Goal: Task Accomplishment & Management: Use online tool/utility

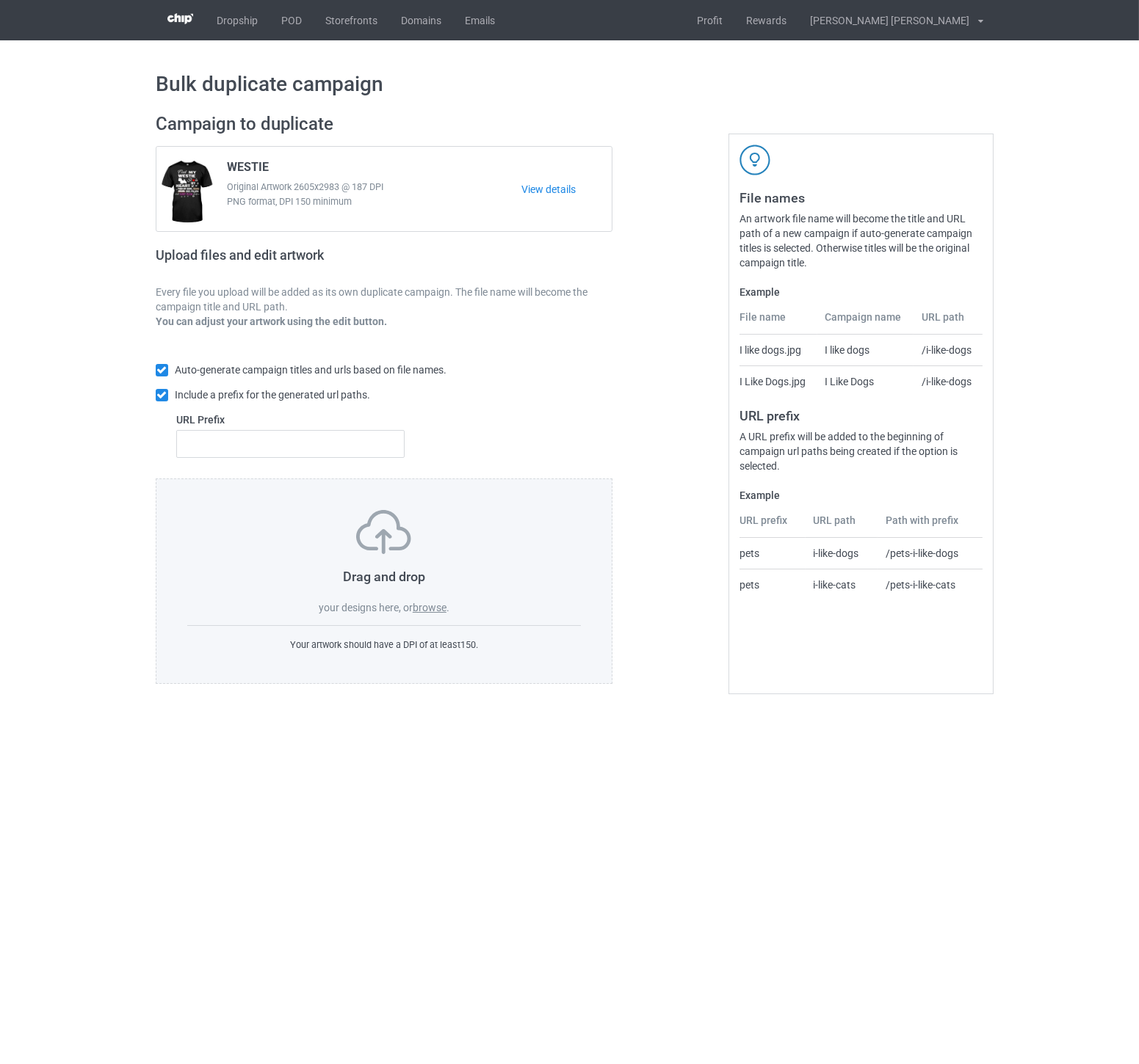
click at [435, 610] on label "browse" at bounding box center [429, 608] width 34 height 12
click at [0, 0] on input "browse" at bounding box center [0, 0] width 0 height 0
click at [438, 612] on label "browse" at bounding box center [429, 608] width 34 height 12
click at [0, 0] on input "browse" at bounding box center [0, 0] width 0 height 0
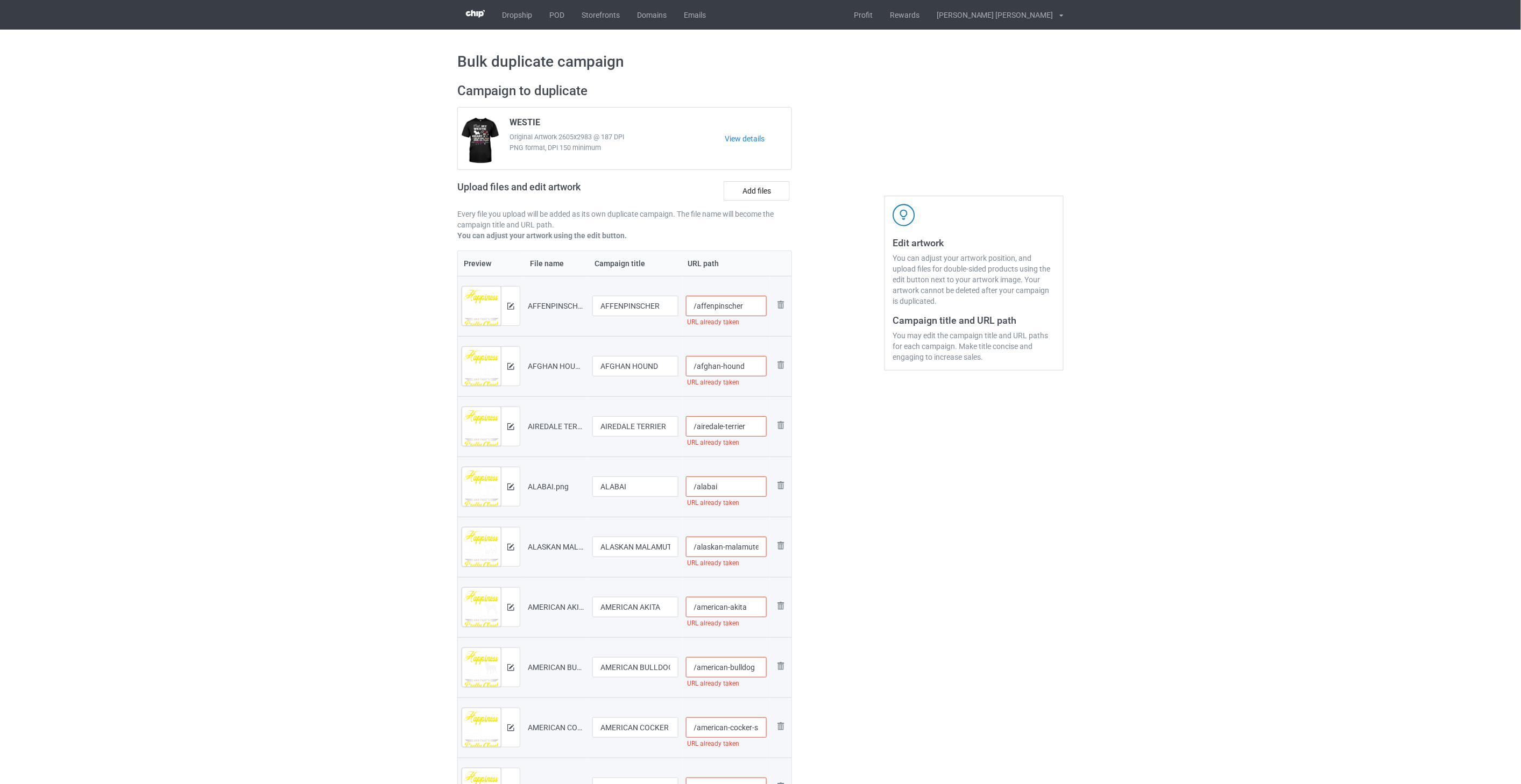
click at [754, 304] on input "/affenpinscher" at bounding box center [727, 306] width 81 height 21
drag, startPoint x: 760, startPoint y: 307, endPoint x: 698, endPoint y: 308, distance: 62.0
click at [698, 308] on input "/affenpinscher-you3" at bounding box center [727, 306] width 81 height 21
click at [755, 307] on input "/affenpinscher-you3" at bounding box center [727, 306] width 81 height 21
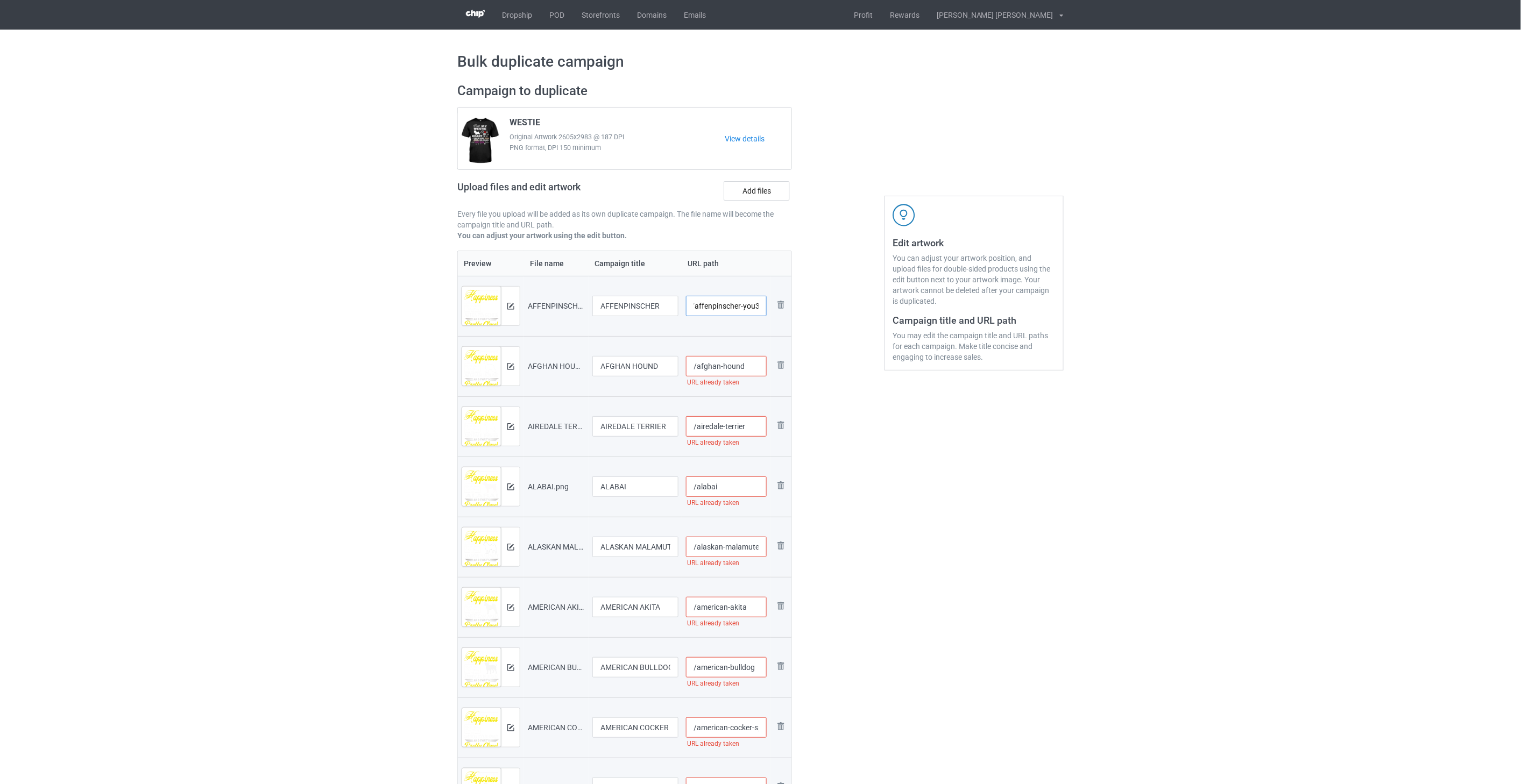
click at [760, 307] on input "/affenpinscher-you3" at bounding box center [727, 306] width 81 height 21
drag, startPoint x: 762, startPoint y: 305, endPoint x: 740, endPoint y: 304, distance: 22.0
click at [740, 304] on input "/affenpinscher-you1" at bounding box center [727, 306] width 81 height 21
type input "/affenpinscher-you1"
click at [749, 363] on input "/afghan-hound" at bounding box center [727, 366] width 81 height 21
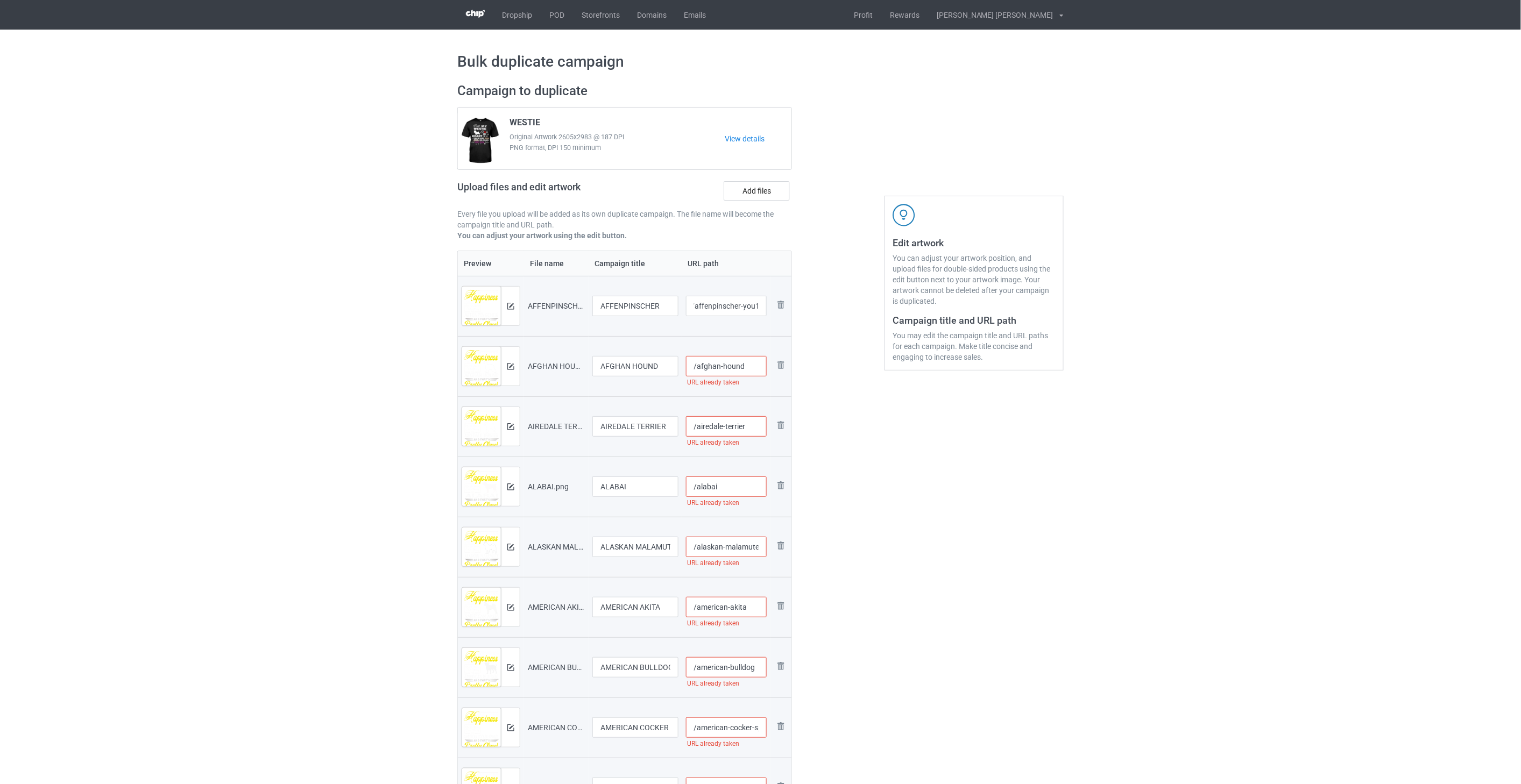
scroll to position [0, 0]
paste input "-you1"
type input "/afghan-hound-you1"
click at [754, 431] on input "/airedale-terrier" at bounding box center [727, 426] width 81 height 21
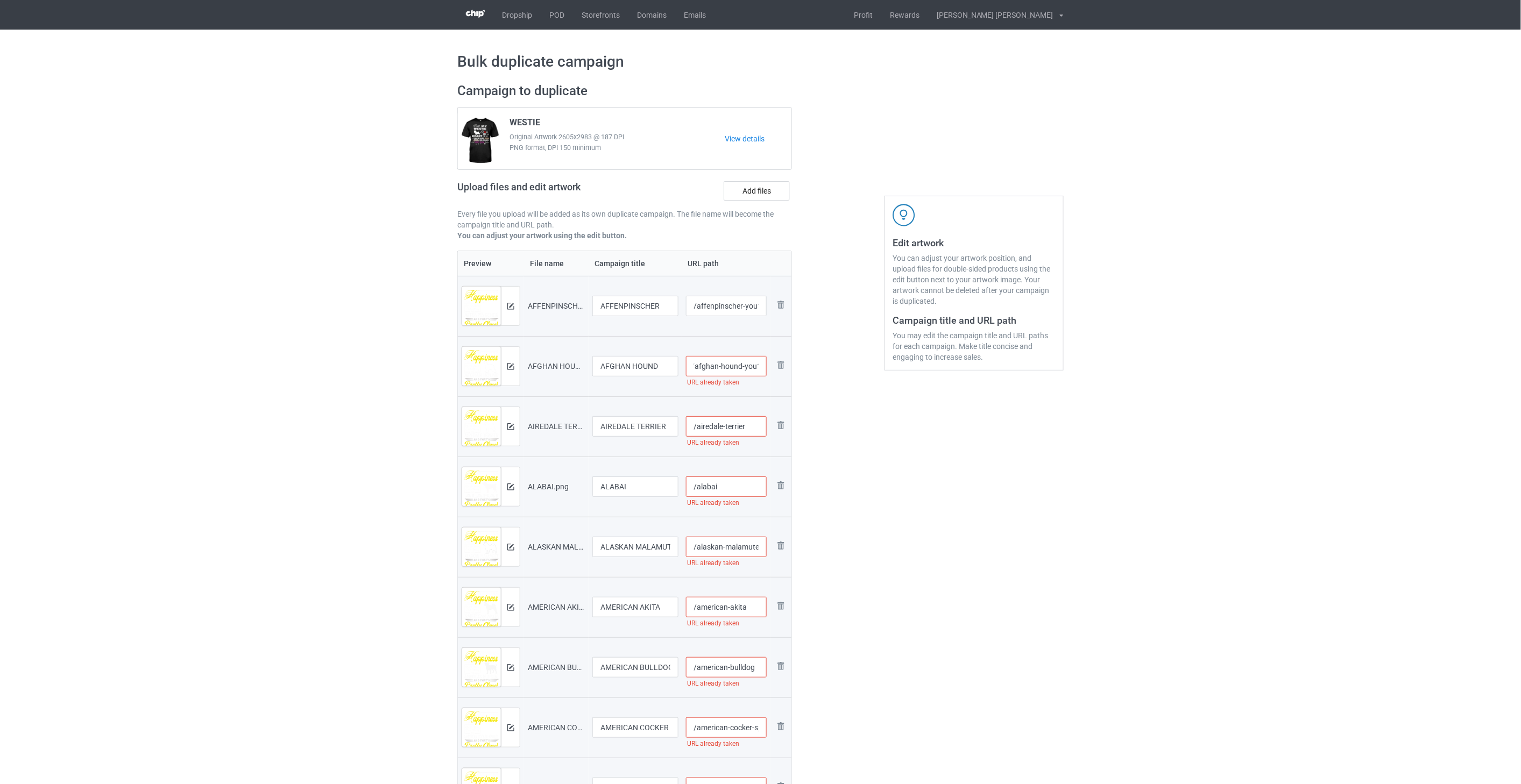
scroll to position [0, 0]
paste input "-you1"
type input "/airedale-terrier-you1"
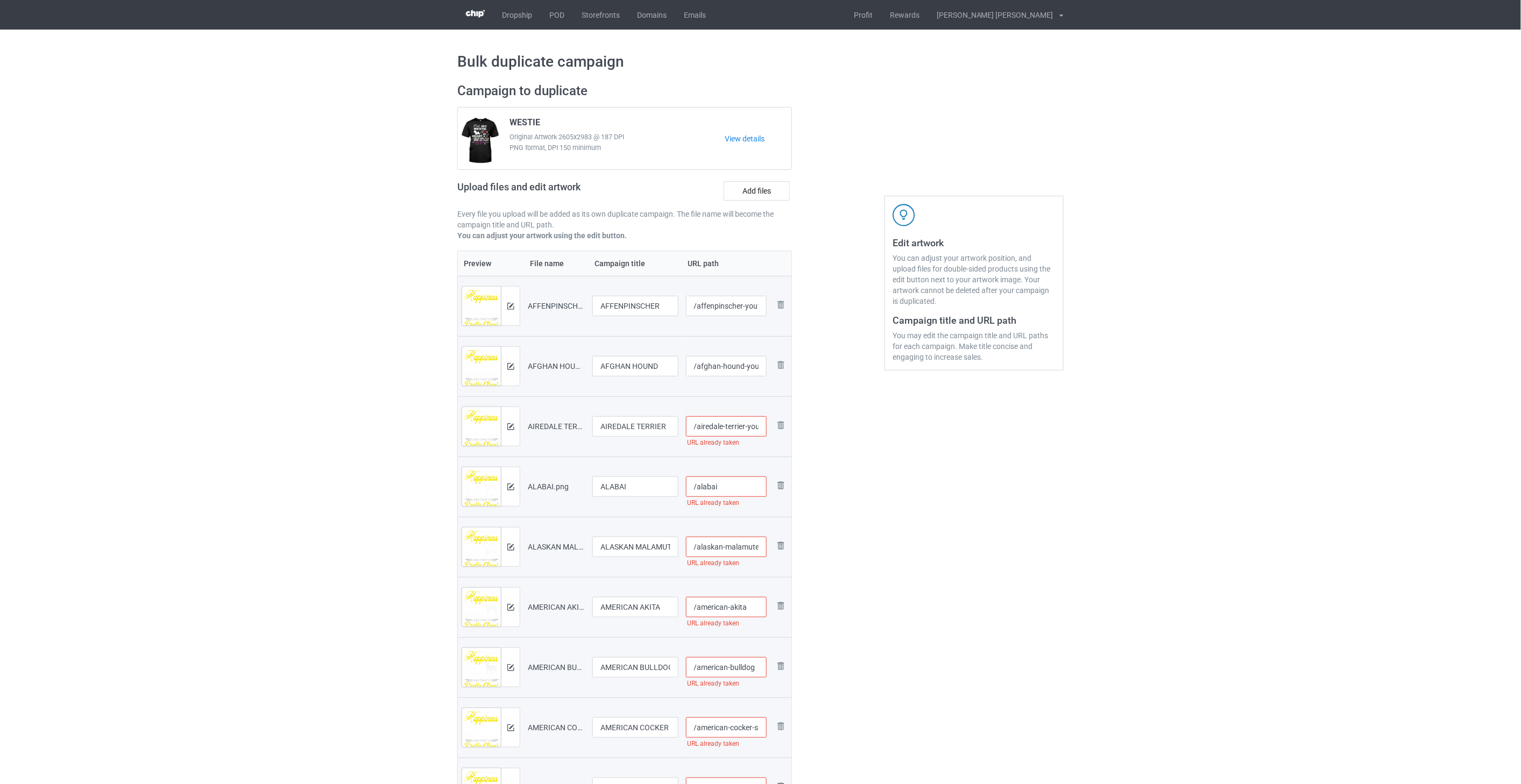
click at [745, 489] on input "/alabai" at bounding box center [727, 486] width 81 height 21
paste input "-you1"
type input "/alabai-you1"
click at [744, 551] on input "/alaskan-malamute" at bounding box center [727, 547] width 81 height 21
paste input "-you1"
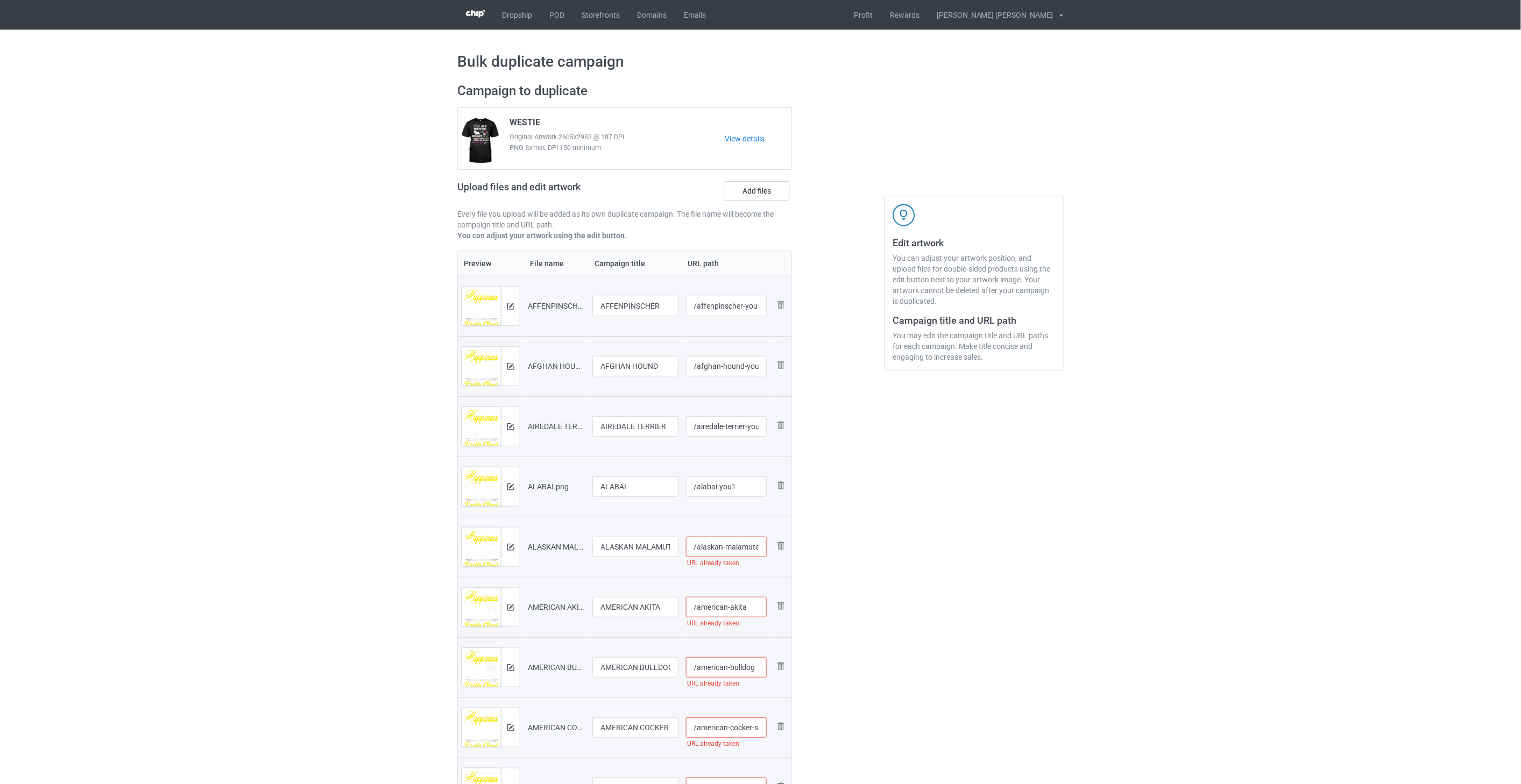
scroll to position [0, 18]
type input "/alaskan-malamute-you1"
click at [749, 601] on input "/american-akita" at bounding box center [727, 607] width 81 height 21
paste input "-you1"
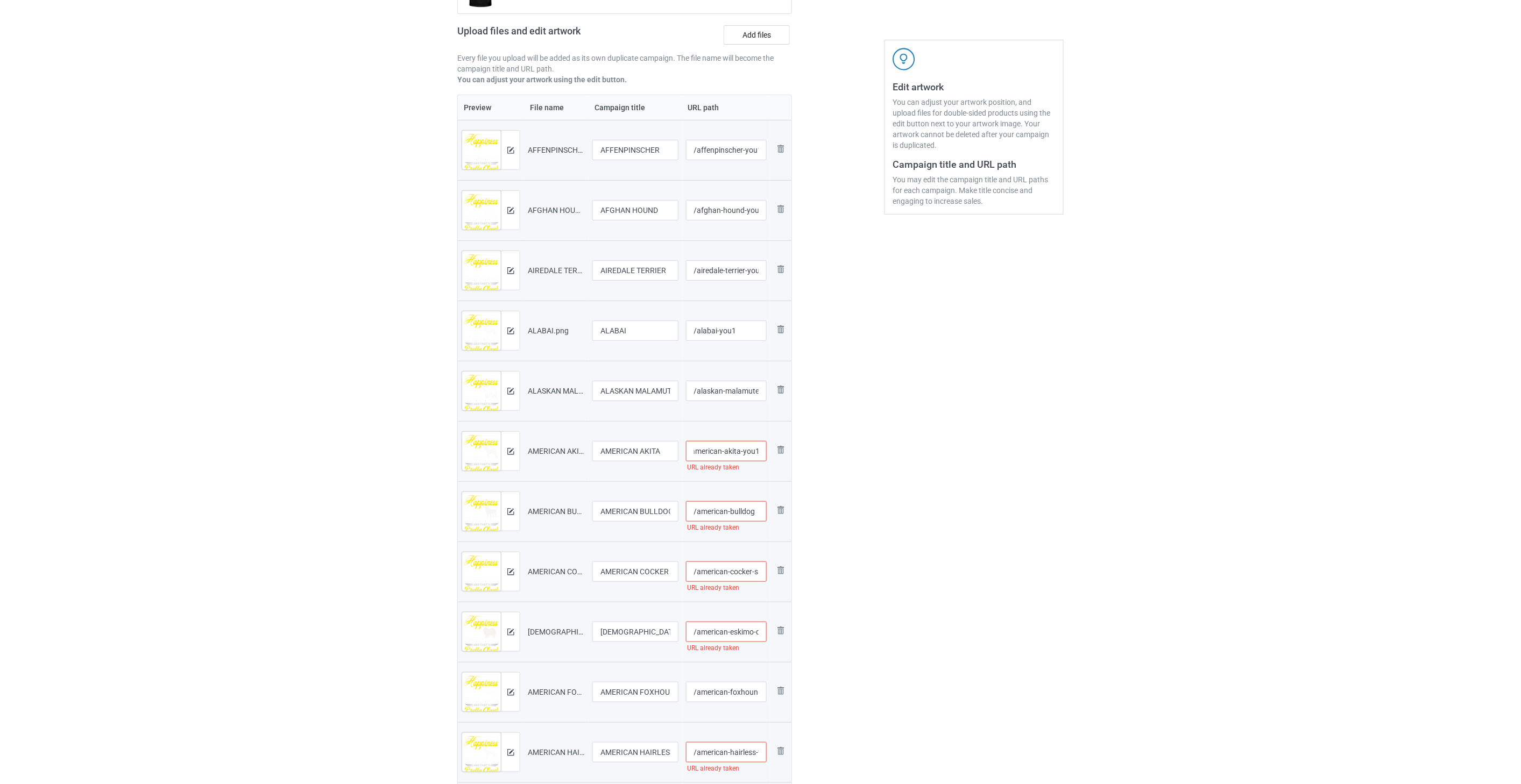
scroll to position [179, 0]
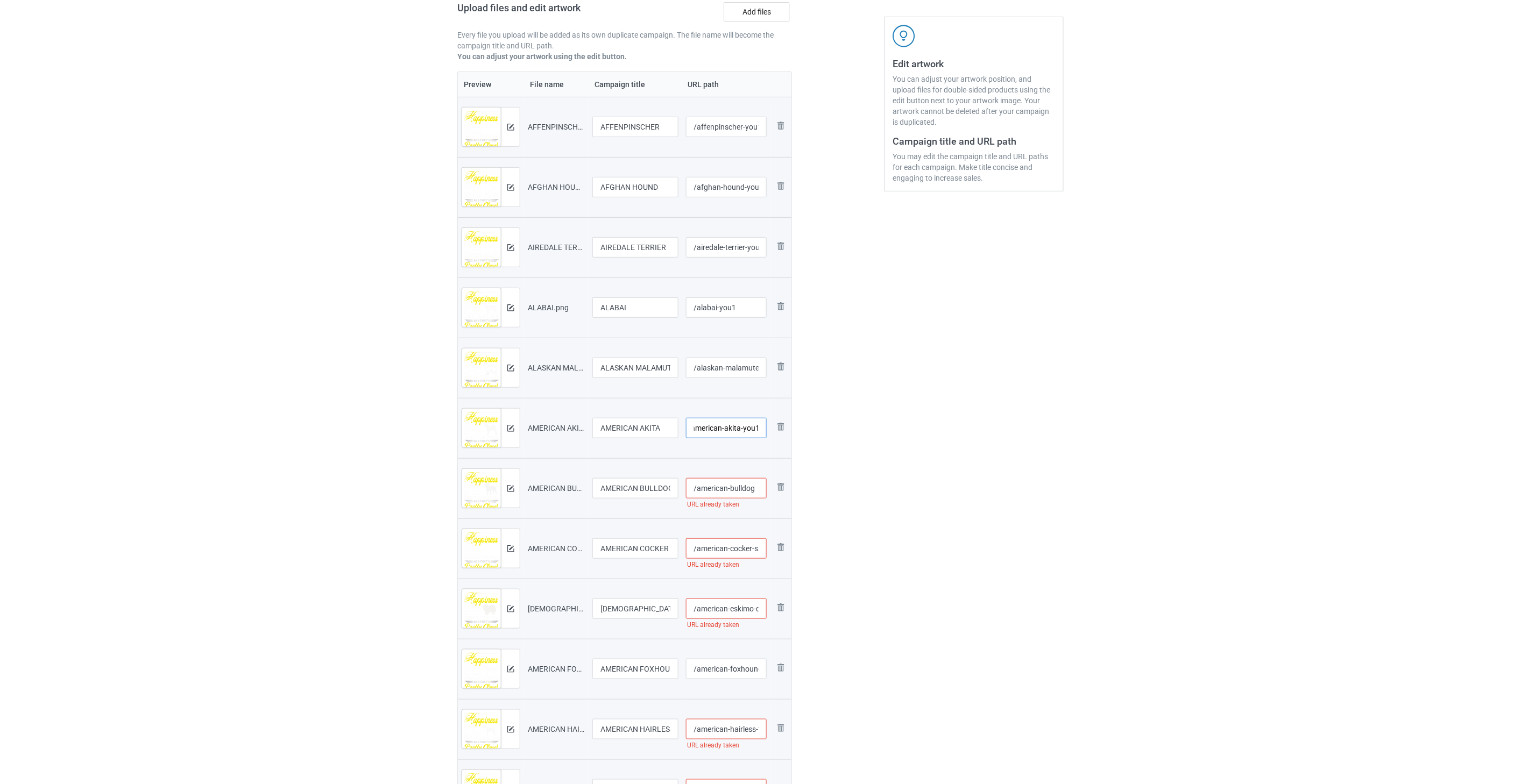
type input "/american-akita-you1"
click at [757, 489] on input "/american-bulldog" at bounding box center [727, 488] width 81 height 21
paste input "-you1"
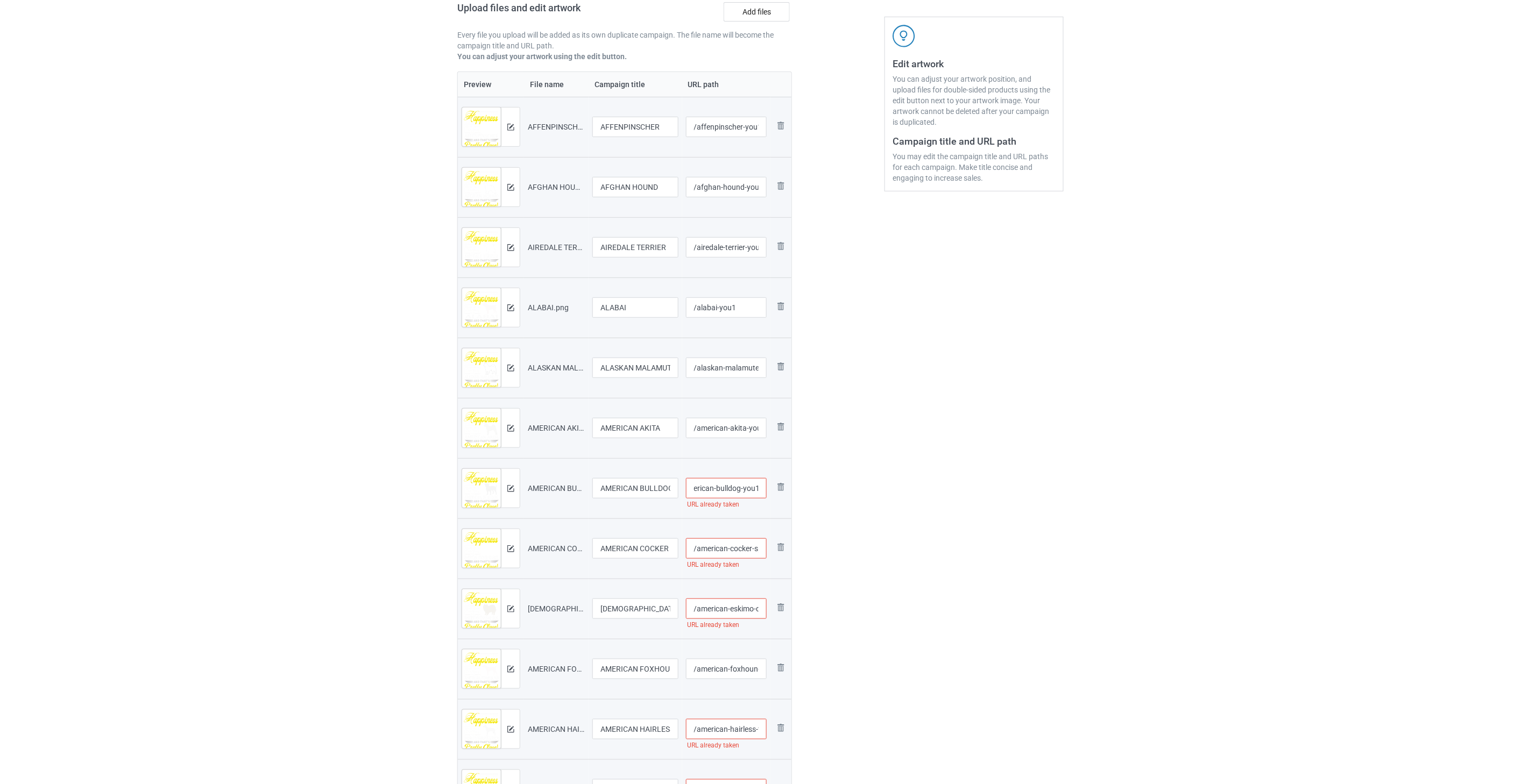
type input "/american-bulldog-you1"
click at [735, 551] on input "/american-cocker-spaniel" at bounding box center [727, 548] width 81 height 21
paste input "-you1"
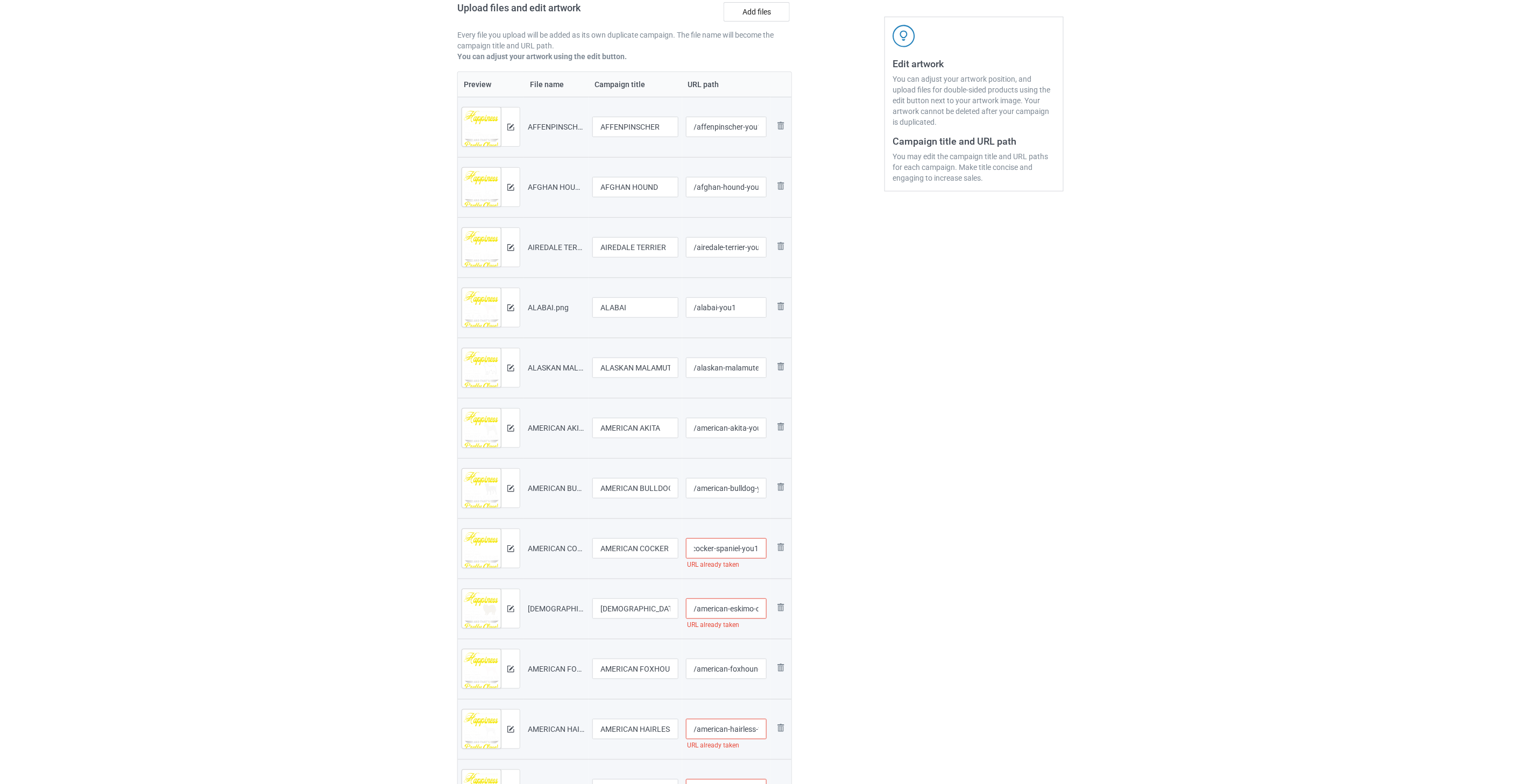
type input "/american-cocker-spaniel-you1"
click at [727, 600] on input "/american-eskimo-dog" at bounding box center [727, 609] width 81 height 21
paste input "-you1"
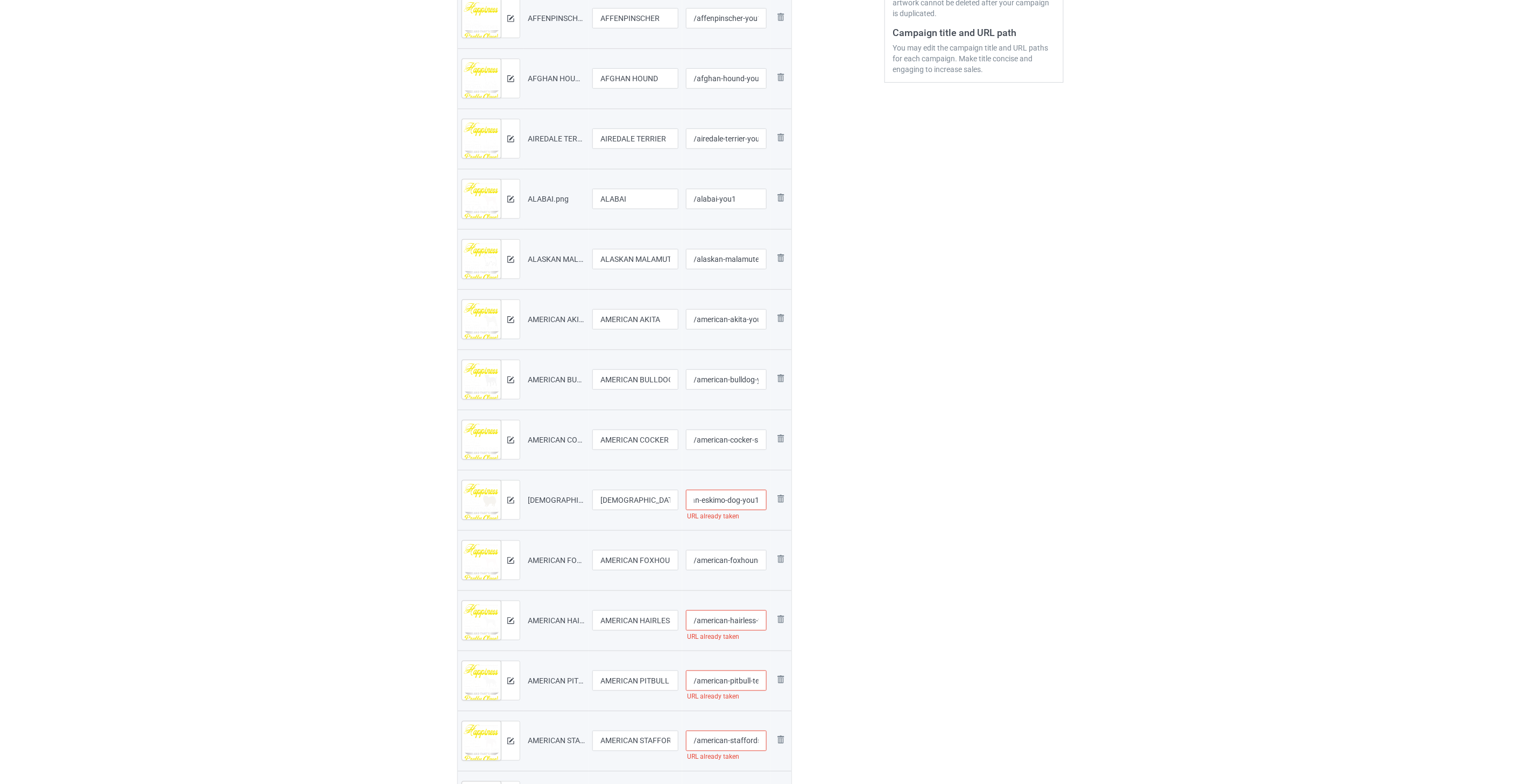
scroll to position [298, 0]
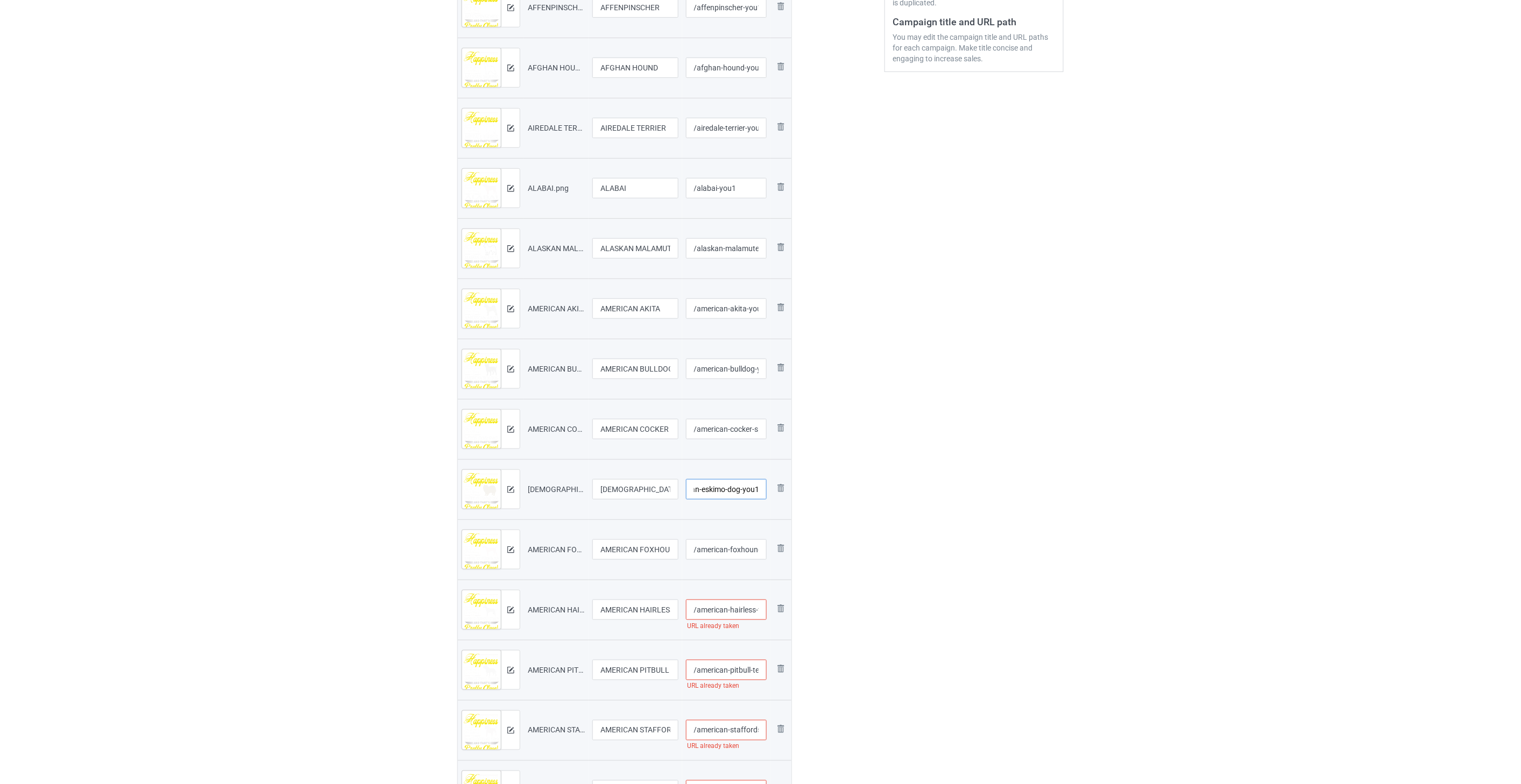
type input "/american-eskimo-dog-you1"
click at [738, 552] on input "/american-foxhound" at bounding box center [727, 550] width 81 height 21
paste input "-you1"
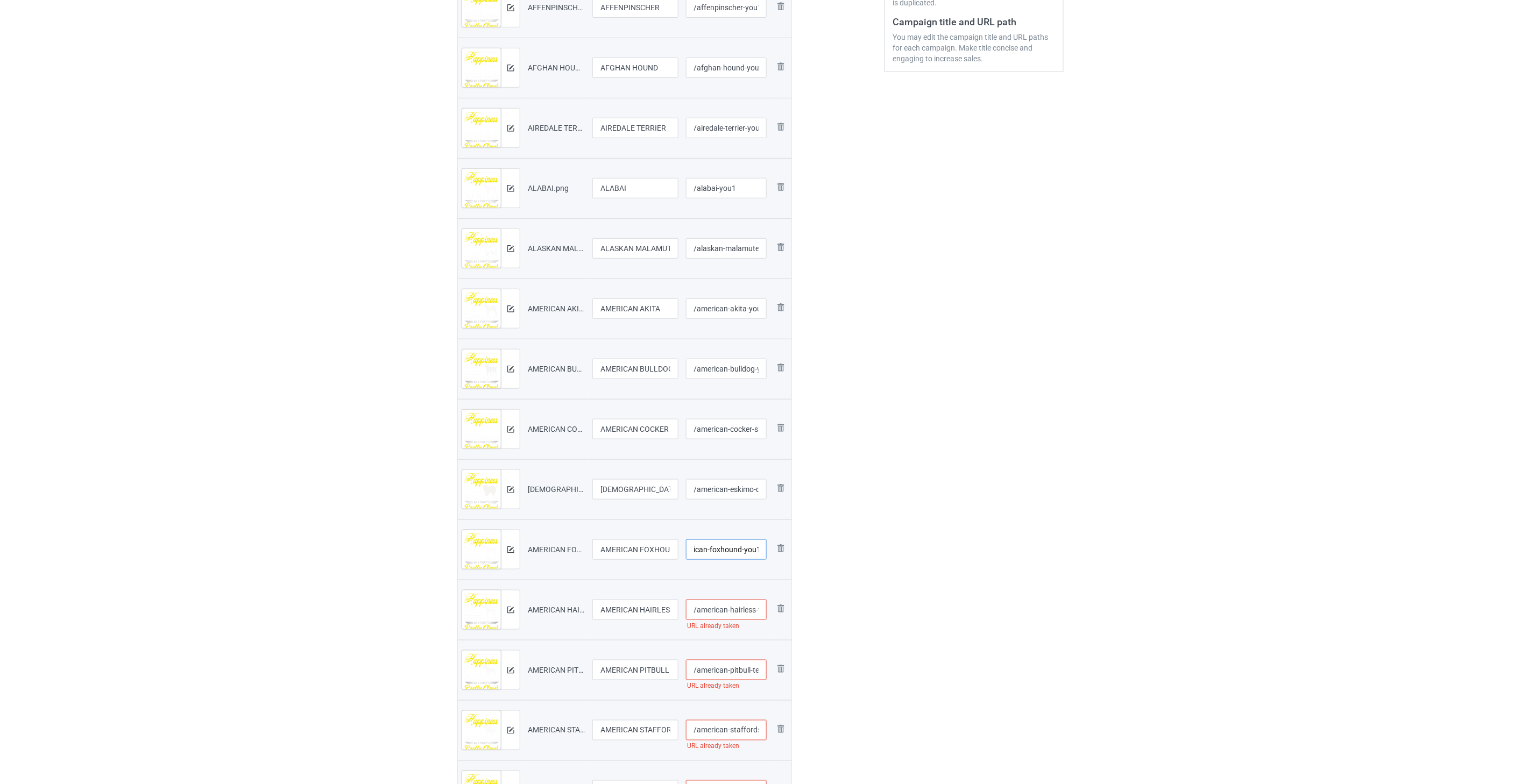
type input "/american-foxhound-you1"
click at [751, 608] on input "/american-hairless-terrier" at bounding box center [727, 610] width 81 height 21
paste input "-you1"
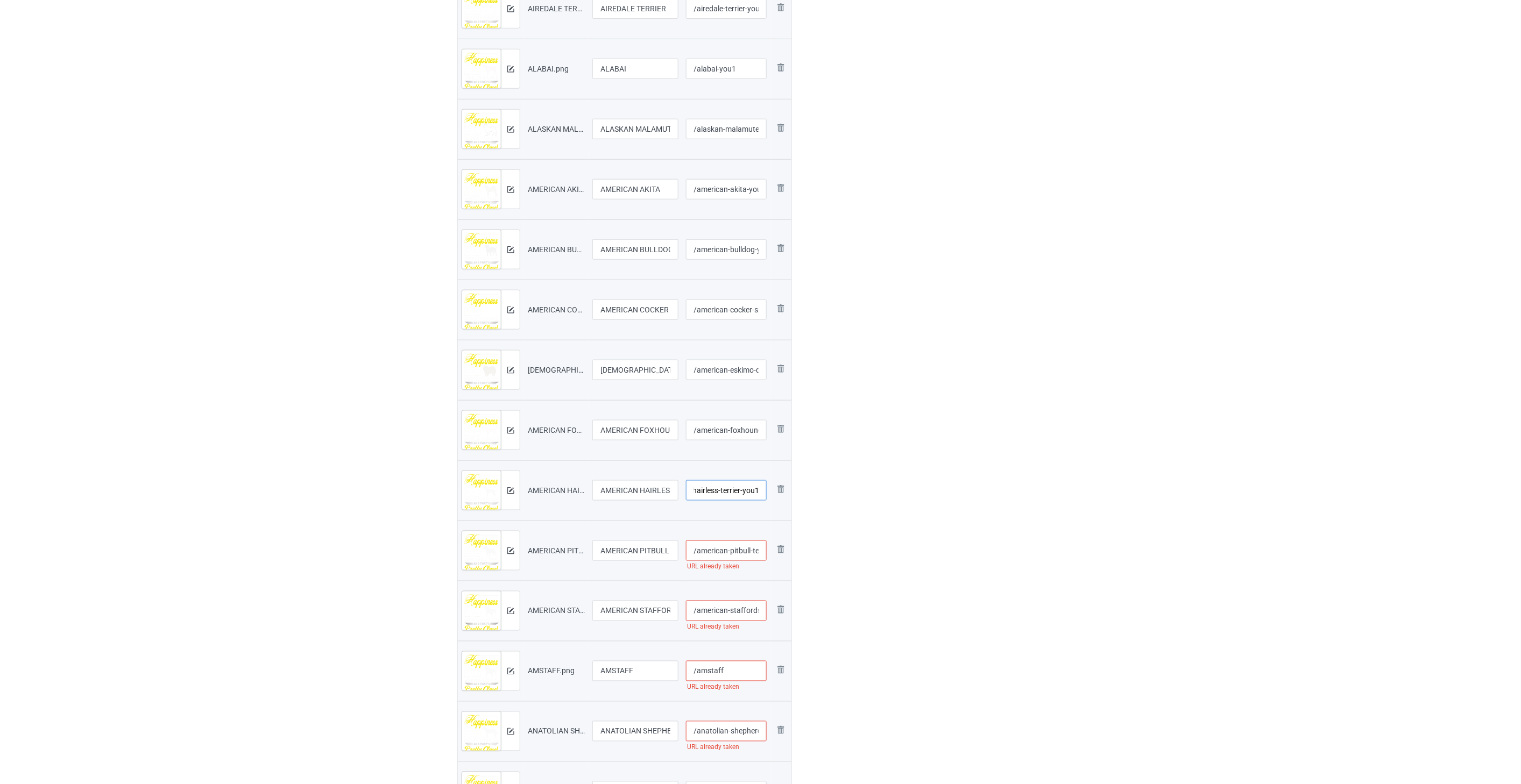
type input "/american-hairless-terrier-you1"
click at [740, 549] on input "/american-pitbull-terrier" at bounding box center [727, 550] width 81 height 21
paste input "-you1"
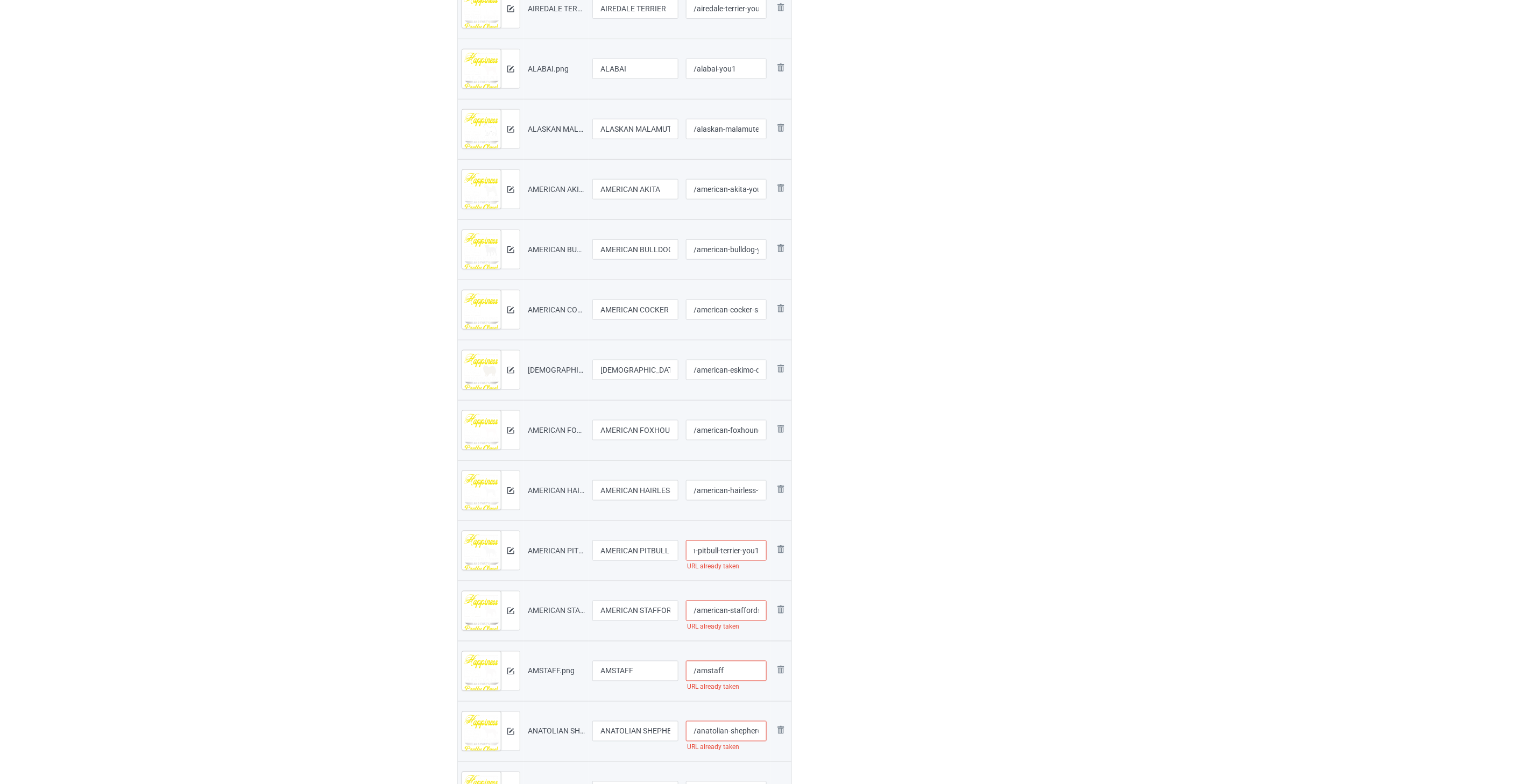
type input "/american-pitbull-terrier-you1"
click at [730, 616] on input "/american-staffordshire-terrier" at bounding box center [727, 611] width 81 height 21
paste input "-you1"
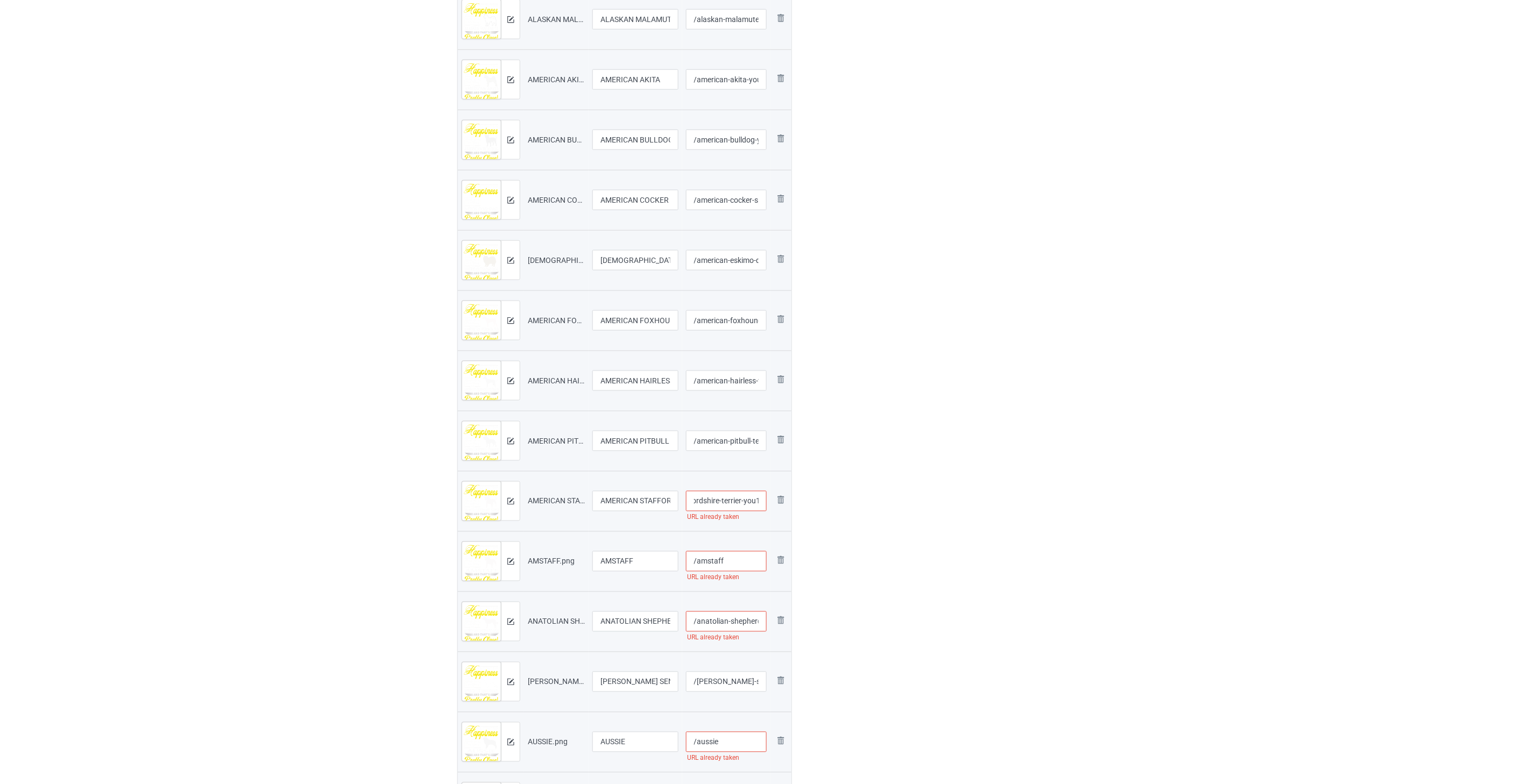
scroll to position [538, 0]
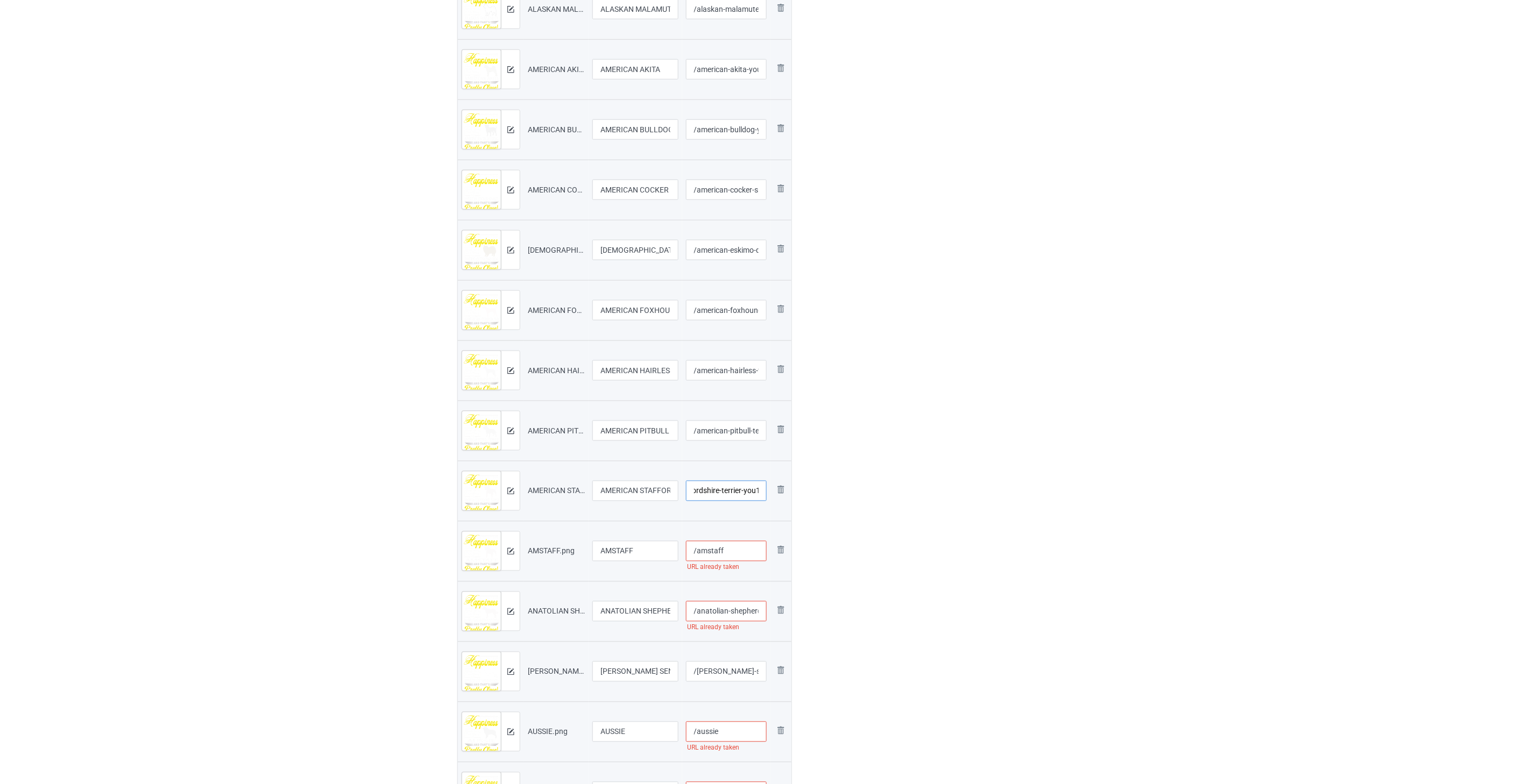
type input "/american-staffordshire-terrier-you1"
click at [733, 547] on input "/amstaff" at bounding box center [727, 551] width 81 height 21
paste input "-you1"
type input "/amstaff-you1"
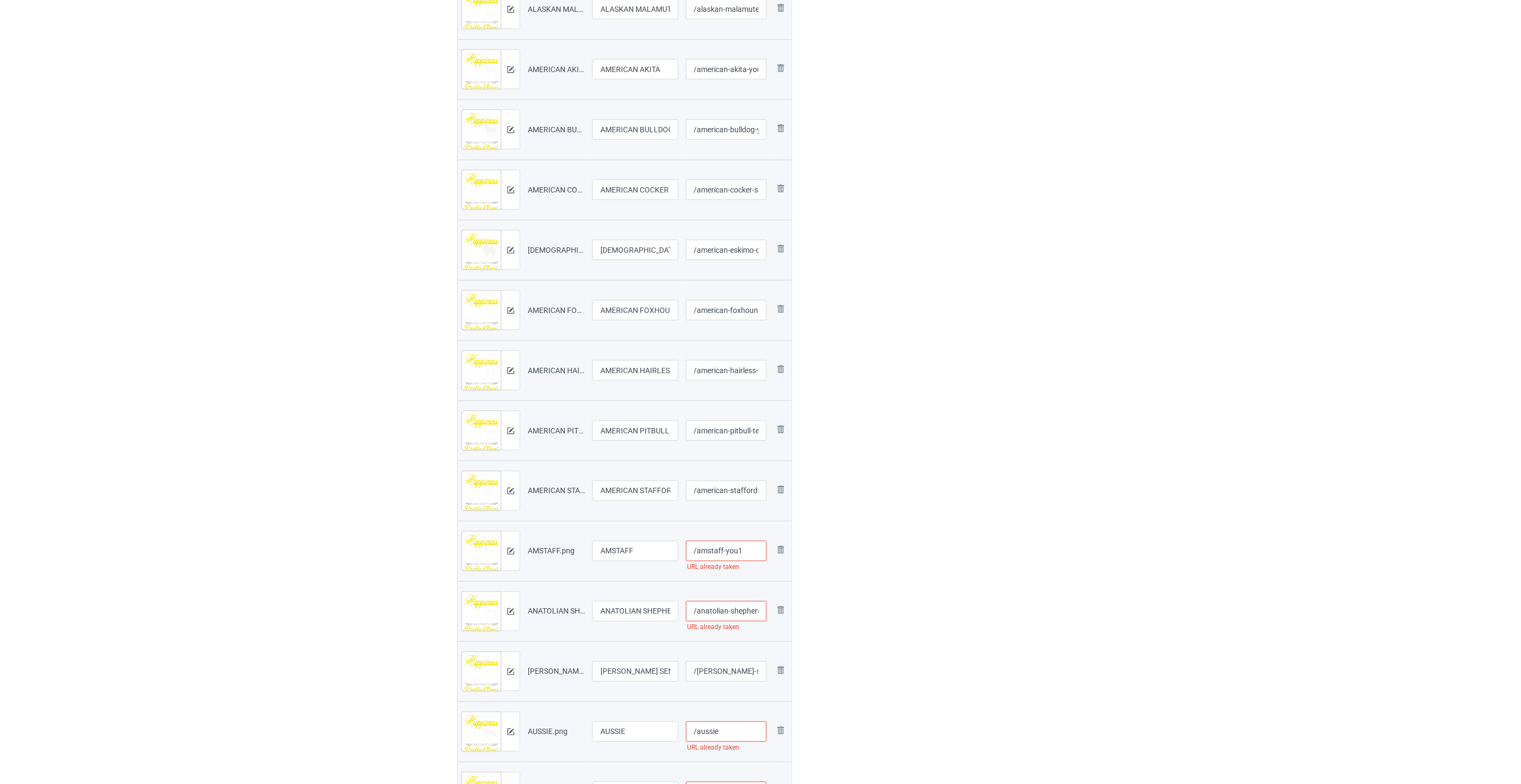
click at [739, 614] on input "/anatolian-shepherd-dog" at bounding box center [727, 611] width 81 height 21
paste input "-you1"
type input "/anatolian-shepherd-dog-you1"
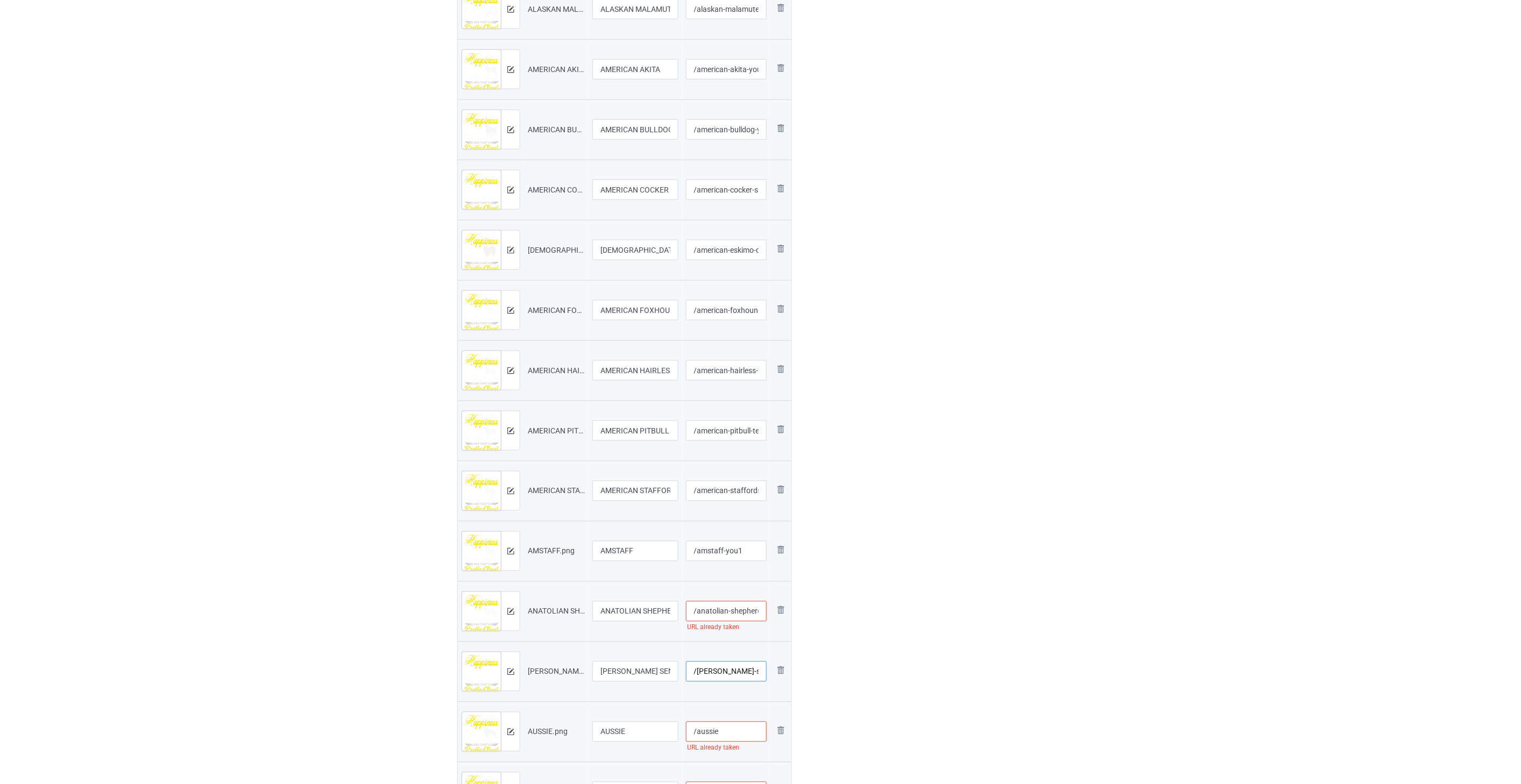
click at [729, 671] on input "/[PERSON_NAME]-sennenhunde" at bounding box center [727, 672] width 81 height 21
paste input "-you1"
type input "/[PERSON_NAME]-sennenhunde-you1"
click at [739, 562] on input "/aussie" at bounding box center [727, 552] width 81 height 21
paste input "-you1"
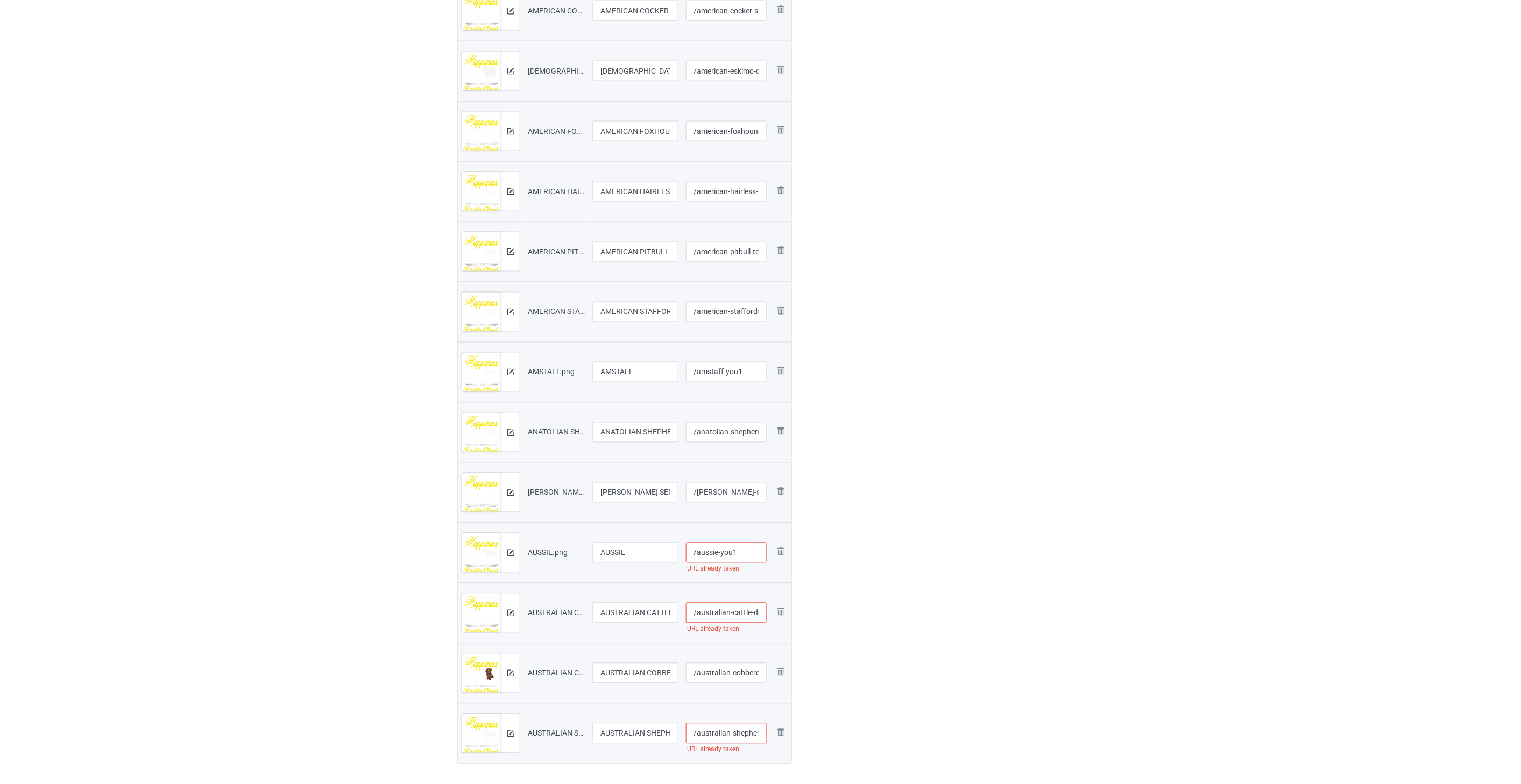
type input "/aussie-you1"
click at [736, 611] on input "/australian-cattle-dog" at bounding box center [727, 613] width 81 height 21
paste input "-you1"
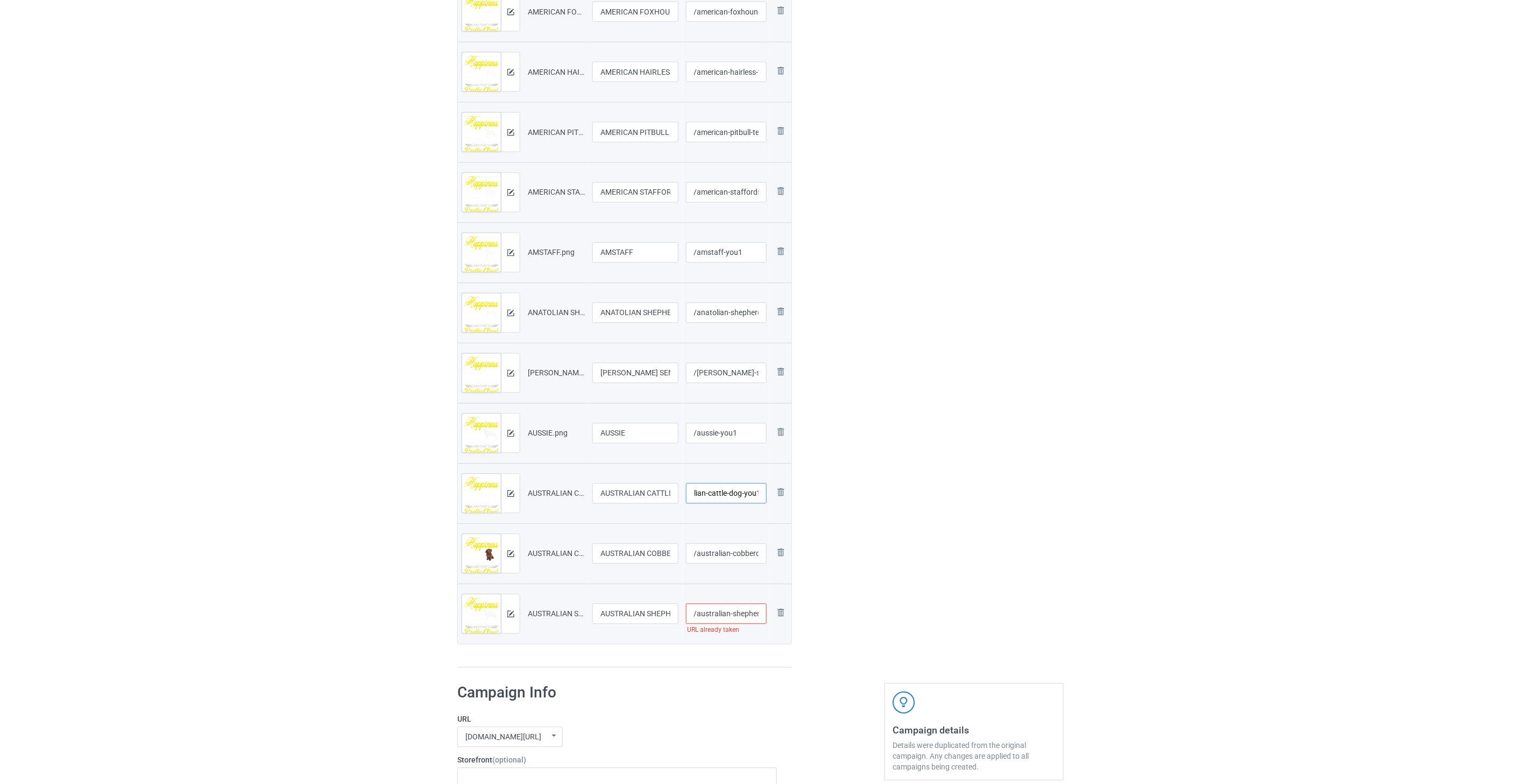
type input "/australian-cattle-dog-you1"
click at [735, 554] on input "/australian-cobberdog" at bounding box center [727, 554] width 81 height 21
paste input "-you1"
type input "/australian-cobberdog-you1"
click at [731, 615] on input "/australian-shepherd" at bounding box center [727, 614] width 81 height 21
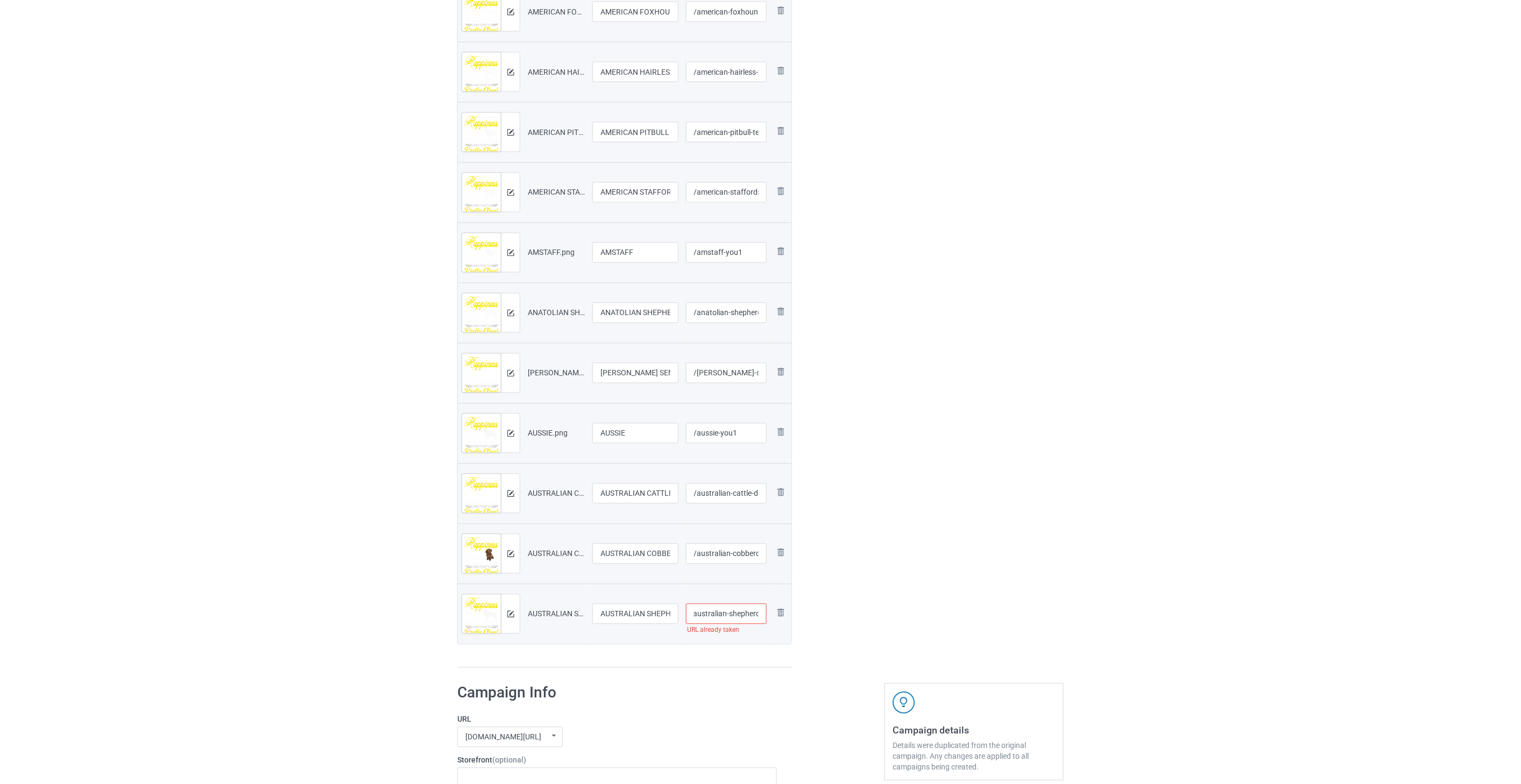
paste input "-you1"
type input "/australian-shepherd-you1"
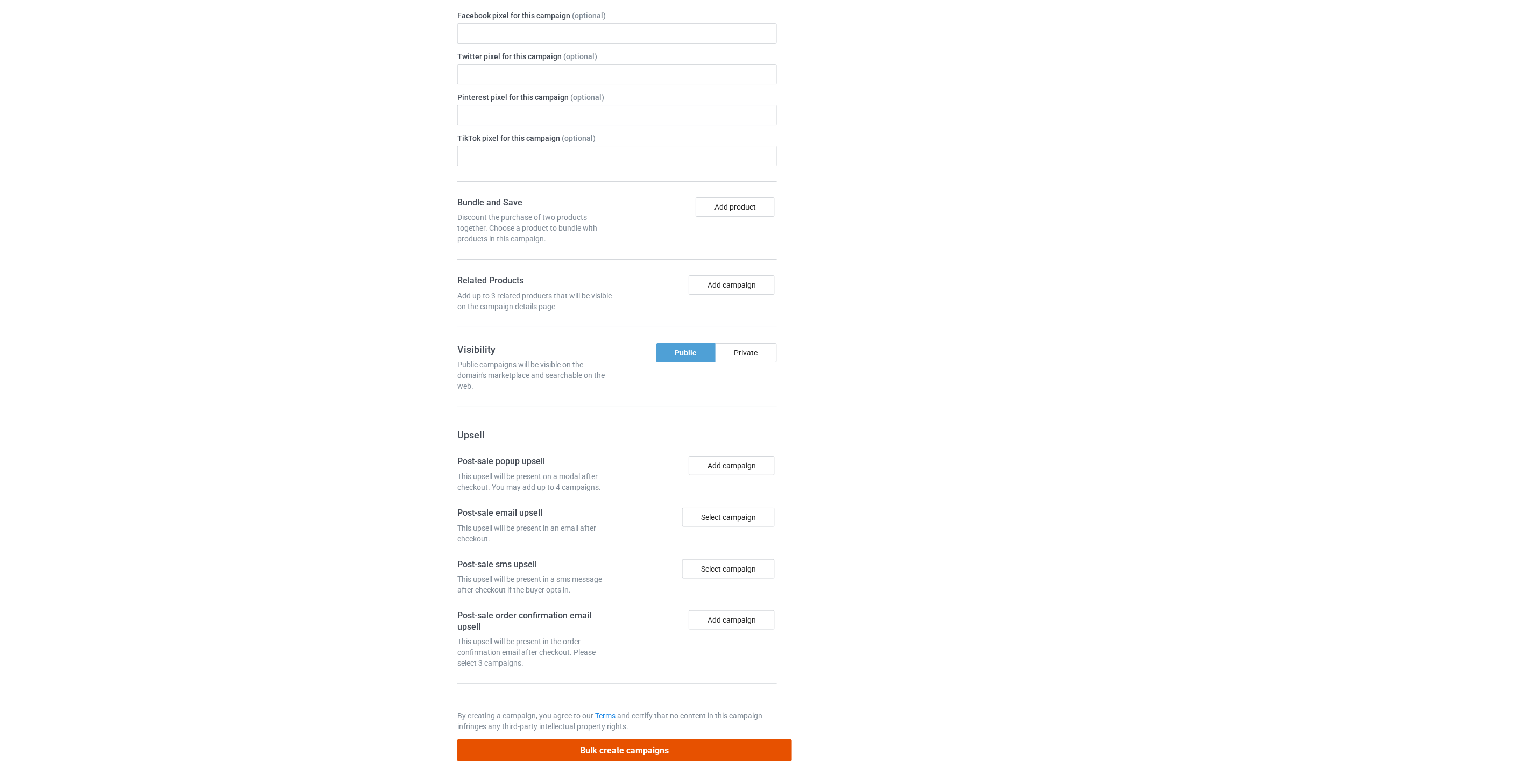
click at [653, 749] on button "Bulk create campaigns" at bounding box center [624, 750] width 335 height 22
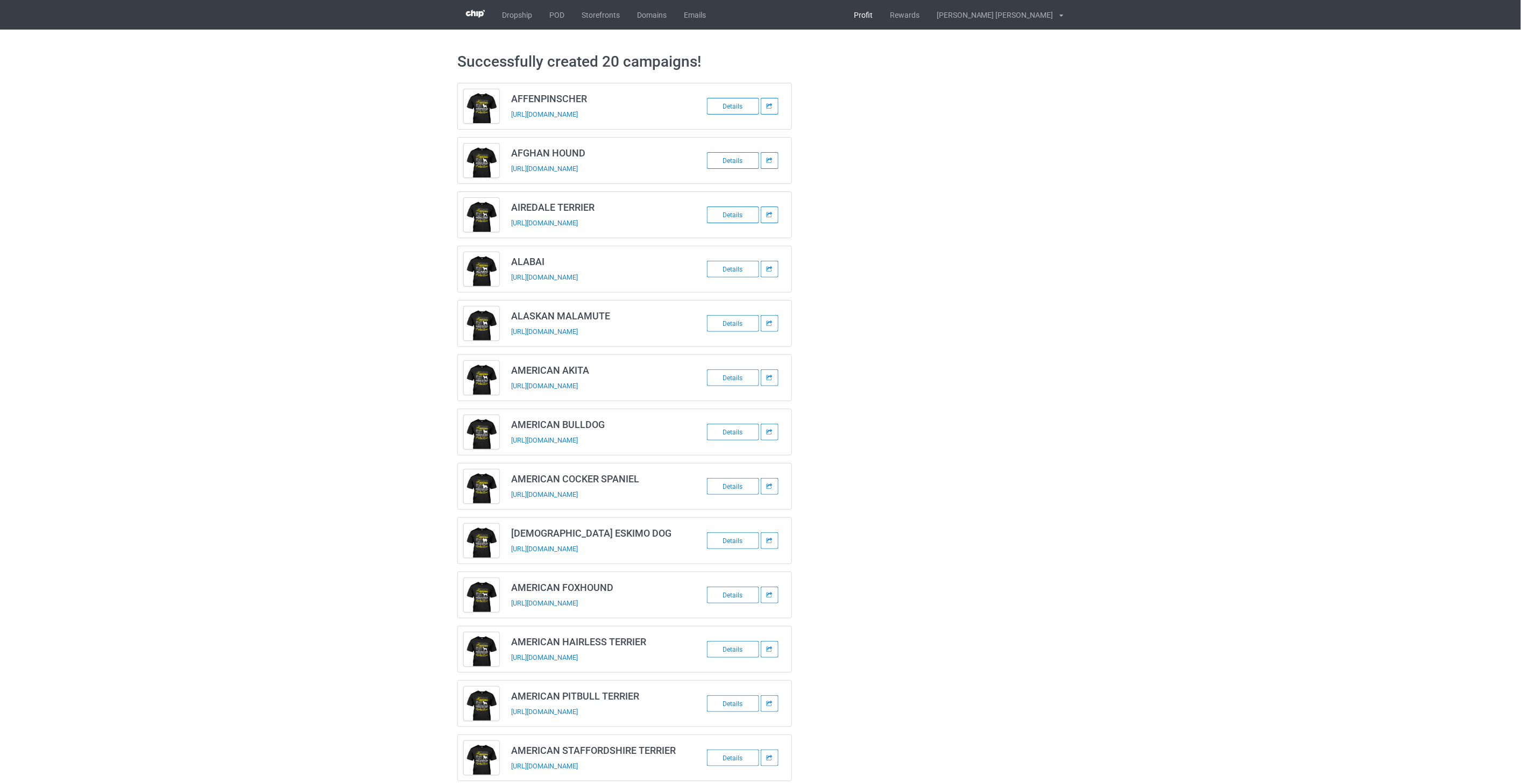
click at [834, 20] on link "Profit" at bounding box center [863, 15] width 36 height 30
